Goal: Task Accomplishment & Management: Use online tool/utility

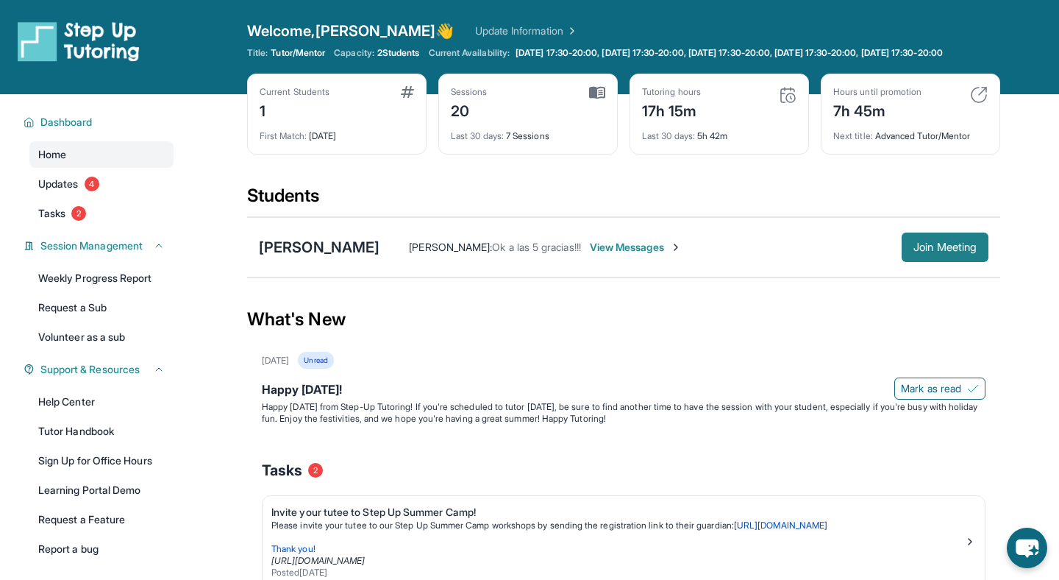
click at [941, 262] on button "Join Meeting" at bounding box center [945, 246] width 87 height 29
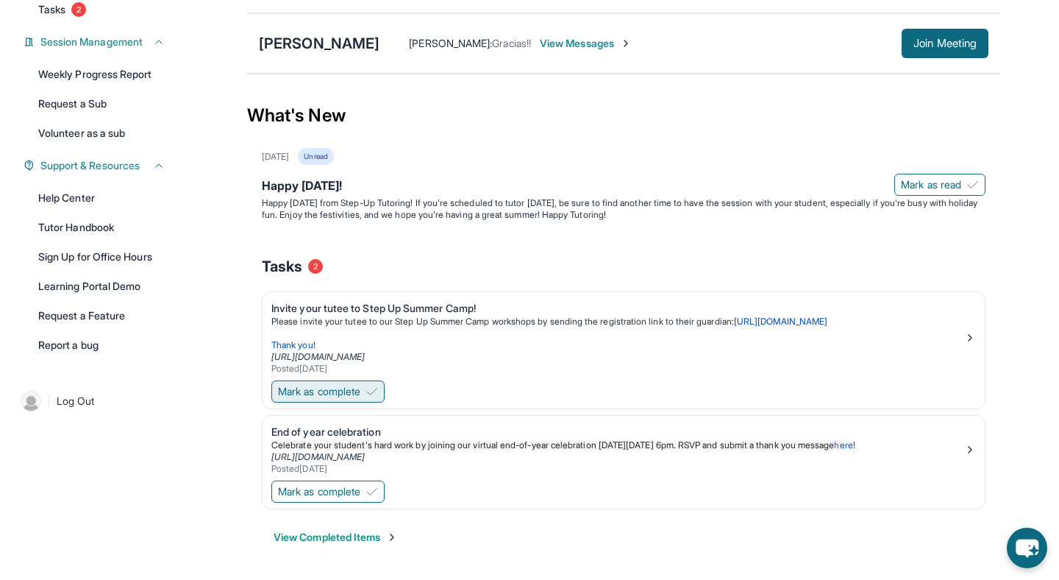
click at [316, 398] on span "Mark as complete" at bounding box center [319, 391] width 82 height 15
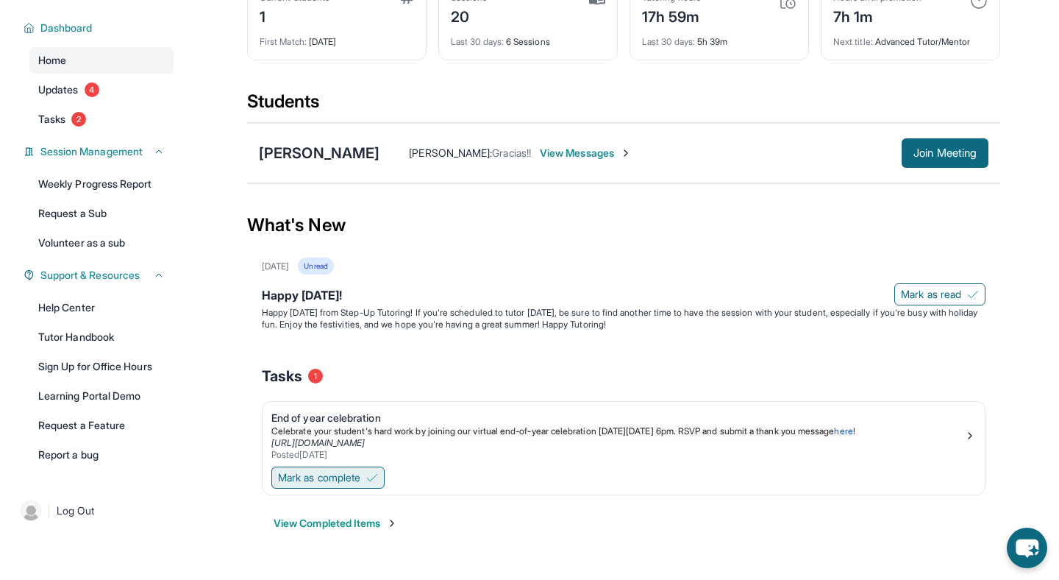
click at [332, 479] on span "Mark as complete" at bounding box center [319, 477] width 82 height 15
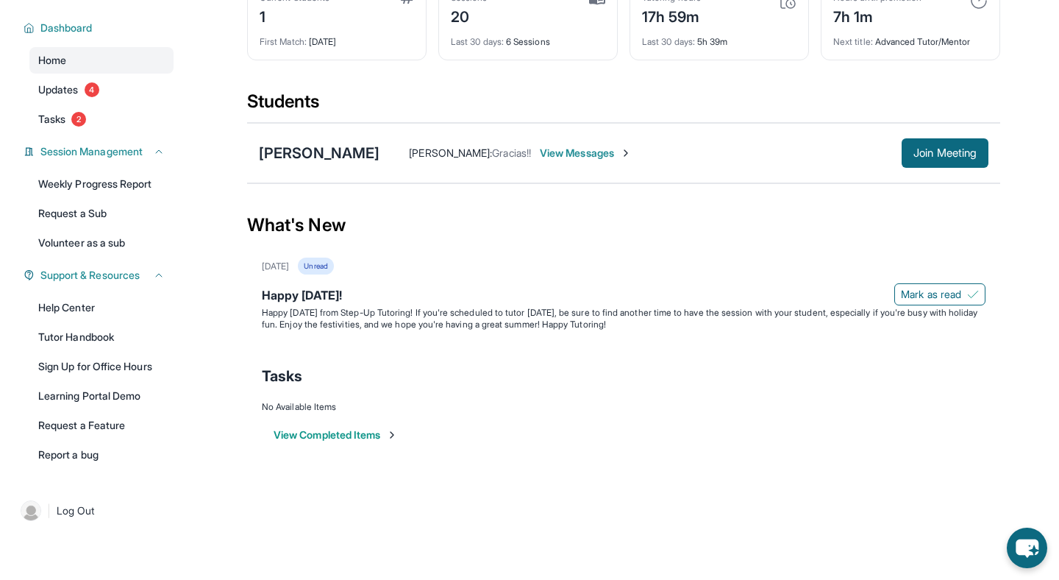
scroll to position [0, 0]
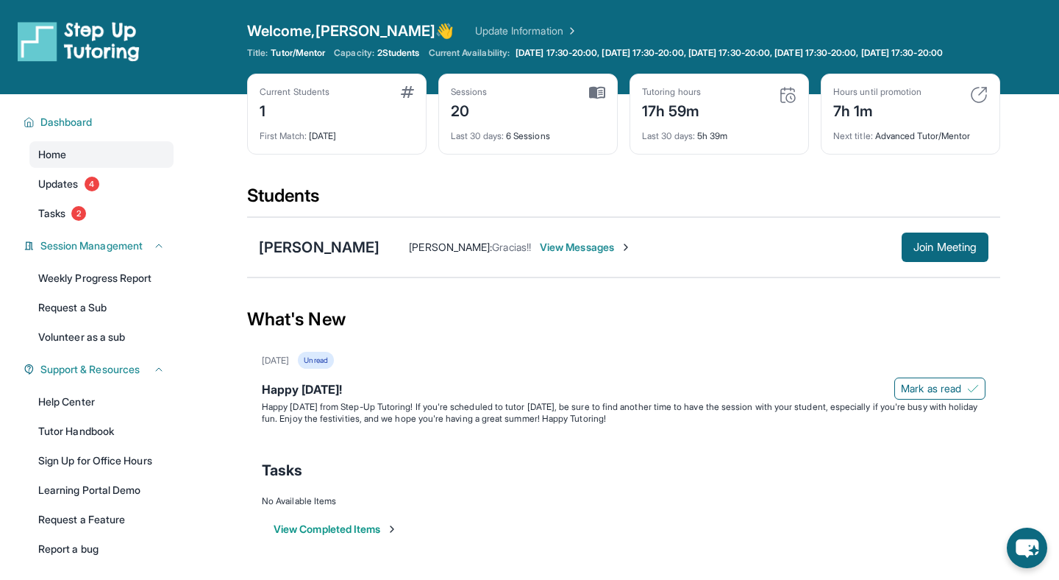
click at [344, 142] on div "First Match : [DATE]" at bounding box center [337, 131] width 154 height 21
click at [398, 113] on div "Current Students 1" at bounding box center [337, 103] width 154 height 35
click at [405, 98] on img at bounding box center [407, 92] width 13 height 12
click at [596, 99] on img at bounding box center [597, 92] width 16 height 13
click at [908, 396] on span "Mark as read" at bounding box center [931, 388] width 60 height 15
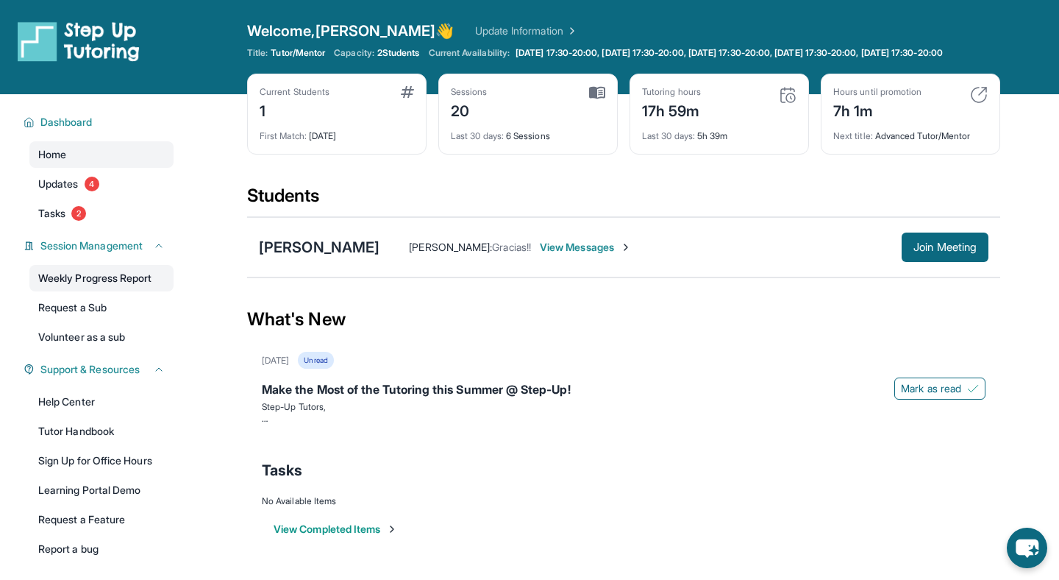
click at [108, 291] on link "Weekly Progress Report" at bounding box center [101, 278] width 144 height 26
click at [544, 255] on span "View Messages" at bounding box center [586, 247] width 92 height 15
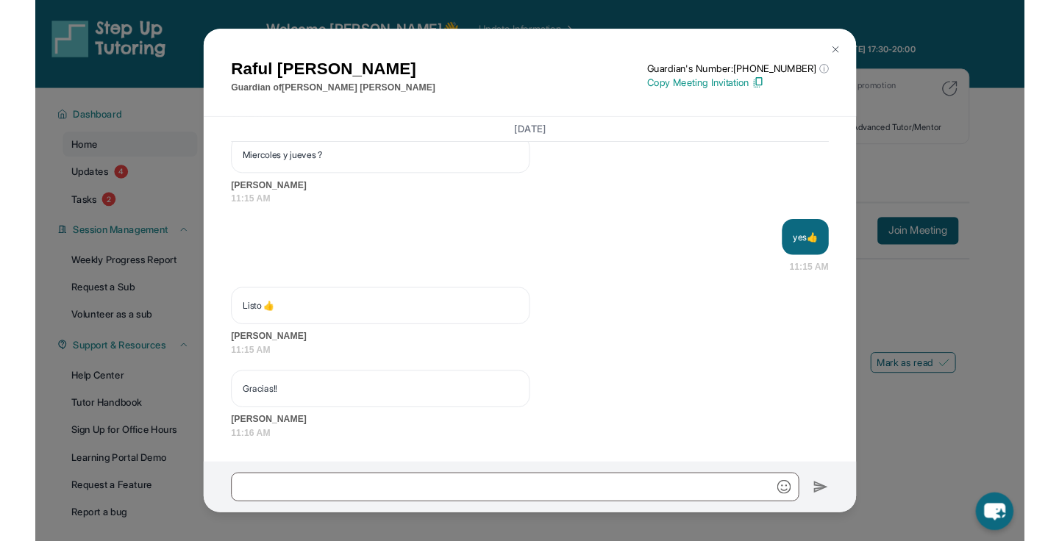
scroll to position [25791, 0]
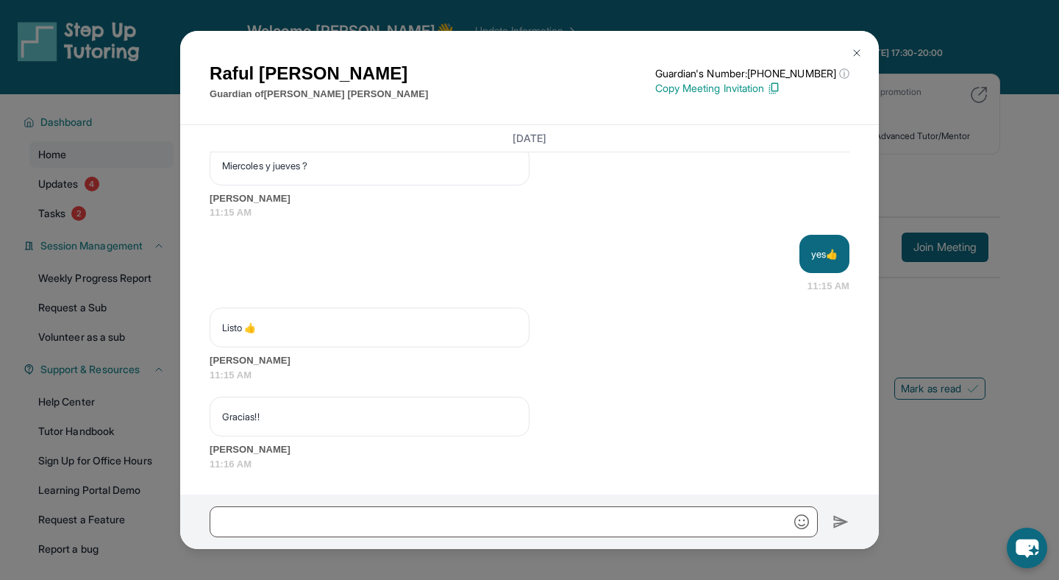
click at [856, 44] on button at bounding box center [856, 52] width 29 height 29
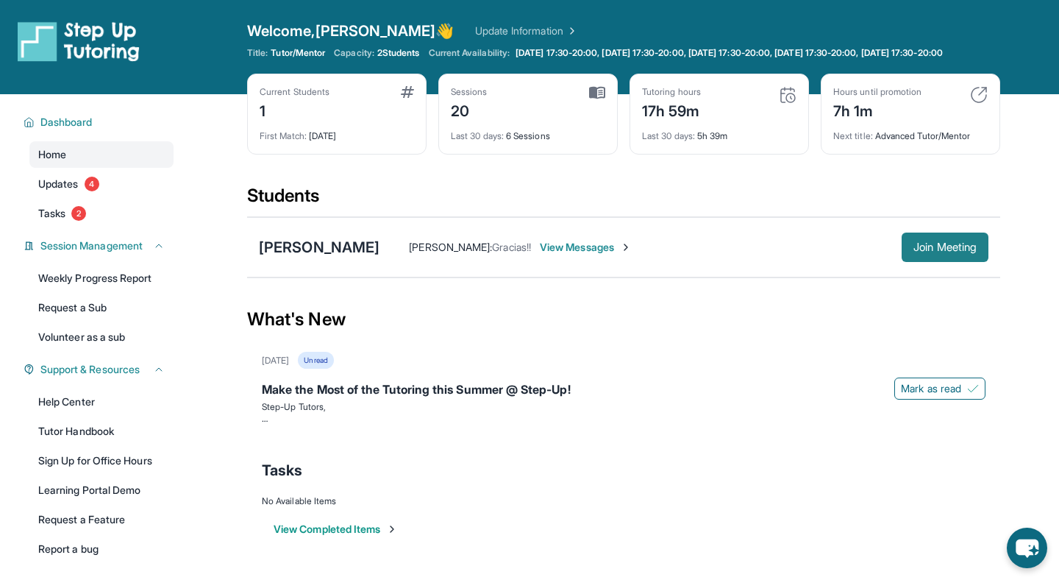
click at [924, 252] on span "Join Meeting" at bounding box center [945, 247] width 63 height 9
click at [930, 252] on span "Join Meeting" at bounding box center [945, 247] width 63 height 9
